Goal: Information Seeking & Learning: Learn about a topic

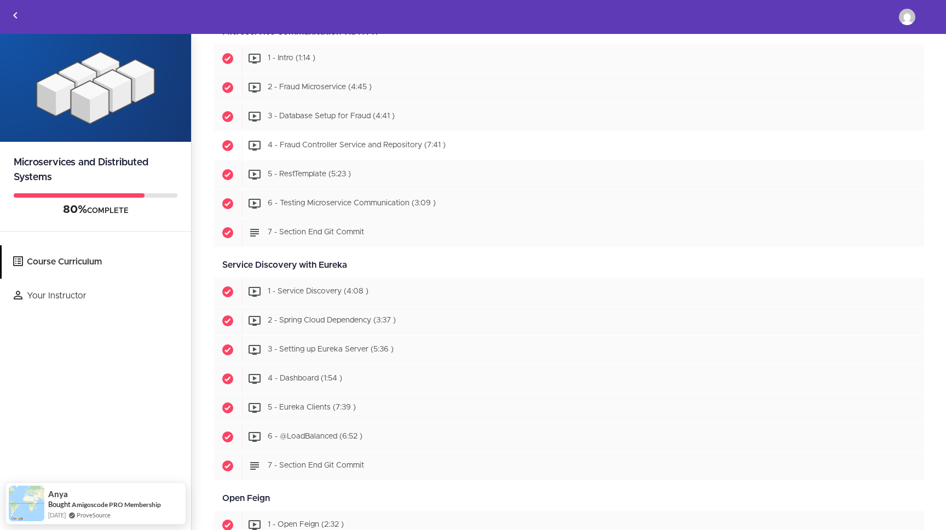
scroll to position [682, 0]
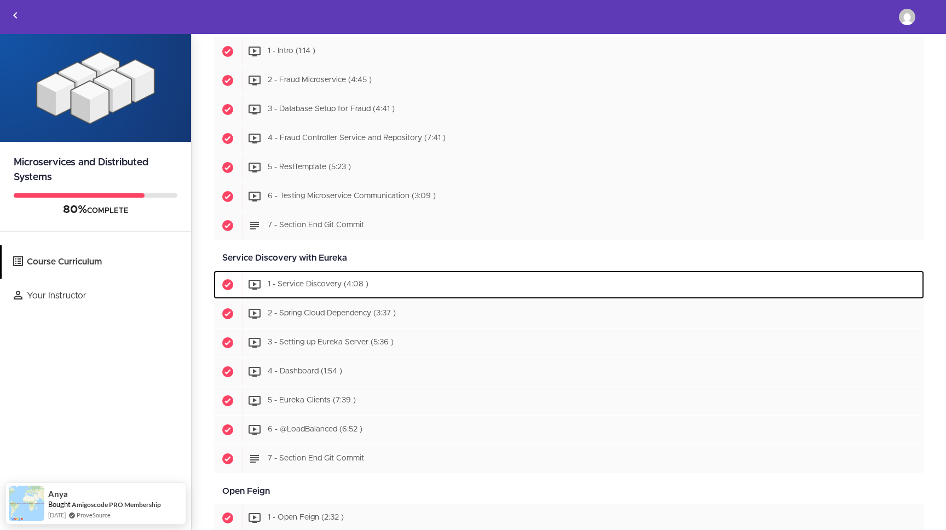
click at [320, 286] on span "1 - Service Discovery (4:08 )" at bounding box center [318, 285] width 101 height 8
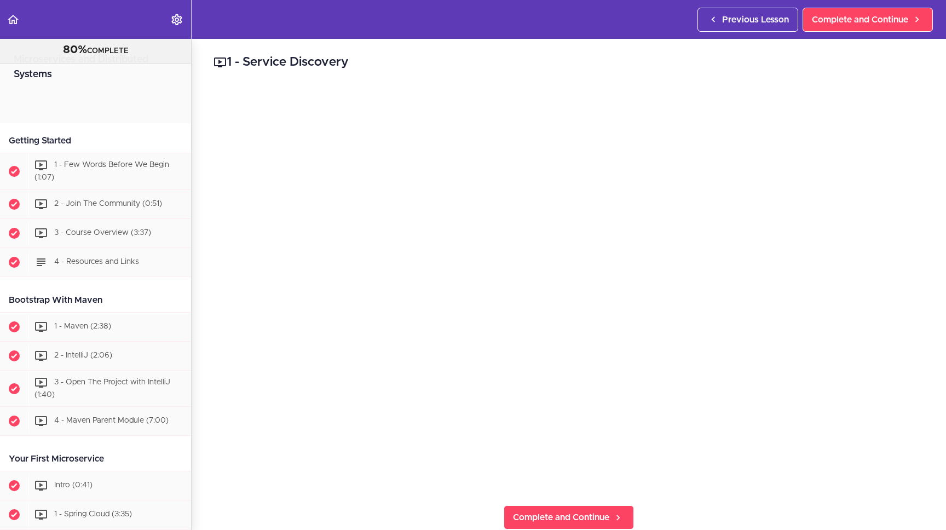
scroll to position [956, 0]
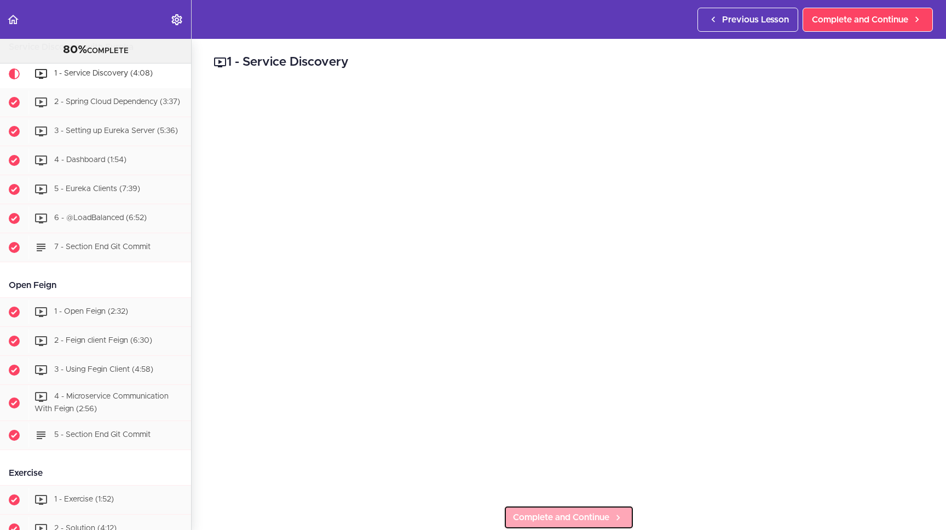
click at [591, 518] on span "Complete and Continue" at bounding box center [561, 517] width 96 height 13
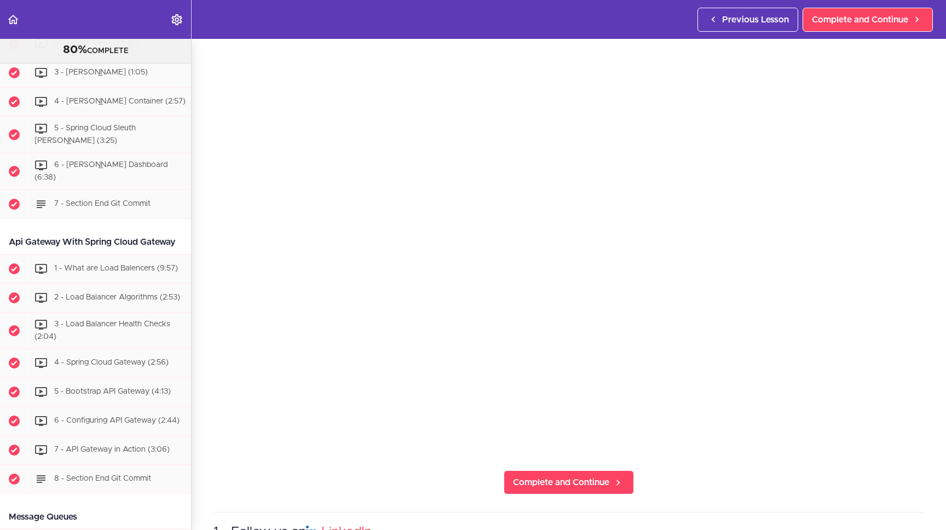
scroll to position [42, 0]
click at [594, 469] on span "Complete and Continue" at bounding box center [561, 475] width 96 height 13
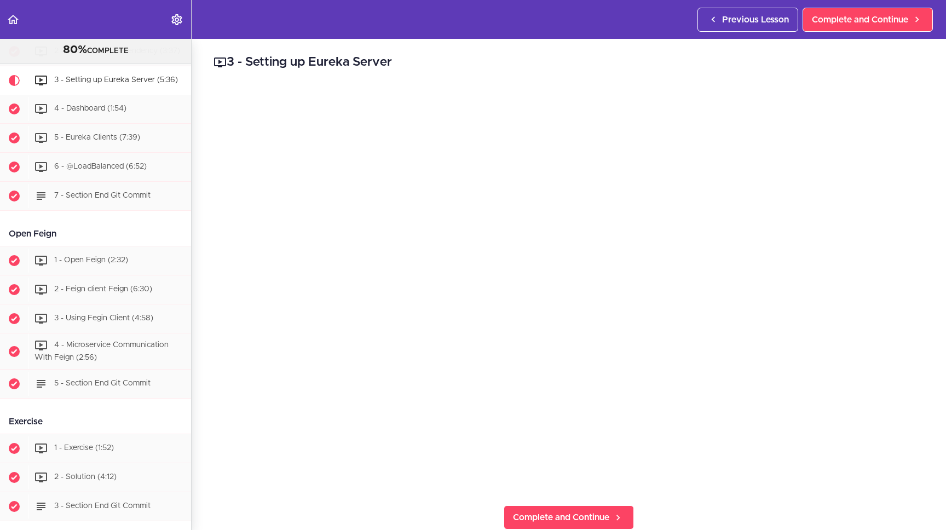
scroll to position [1007, 0]
click at [583, 8] on header "Autoplay Autocomplete Previous Lesson Complete and Continue" at bounding box center [473, 19] width 946 height 39
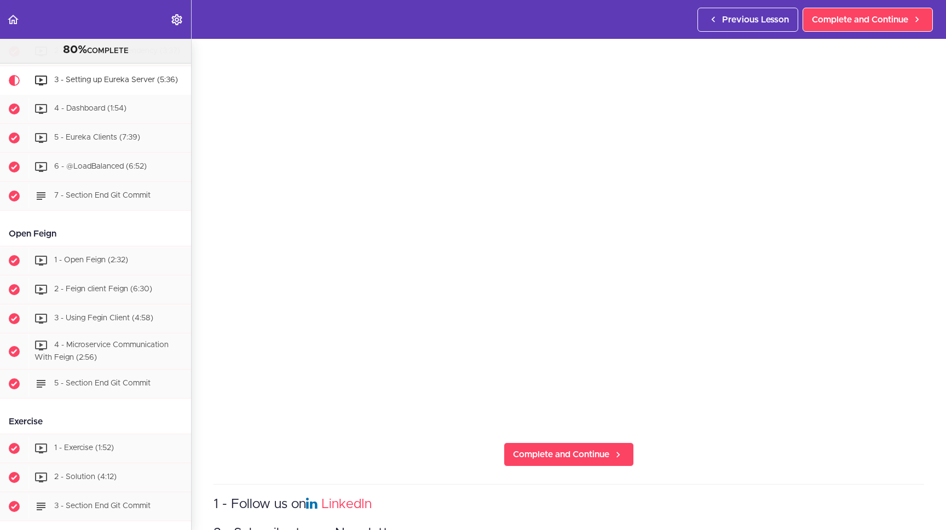
scroll to position [70, 0]
